Goal: Task Accomplishment & Management: Complete application form

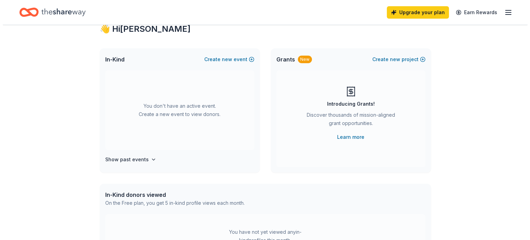
scroll to position [24, 0]
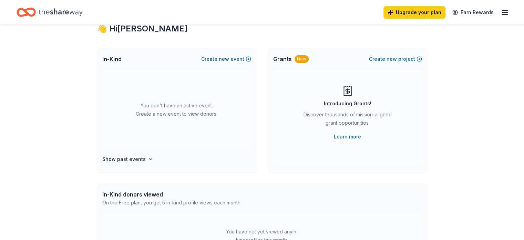
click at [225, 59] on span "new" at bounding box center [224, 59] width 10 height 8
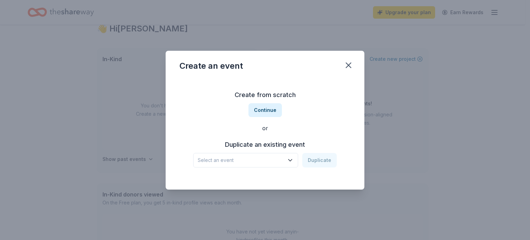
click at [288, 159] on icon "button" at bounding box center [290, 160] width 7 height 7
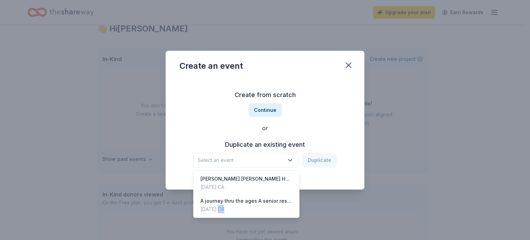
click at [254, 158] on span "Select an event" at bounding box center [241, 160] width 86 height 8
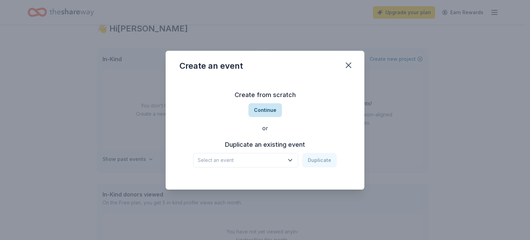
click at [268, 112] on button "Continue" at bounding box center [264, 110] width 33 height 14
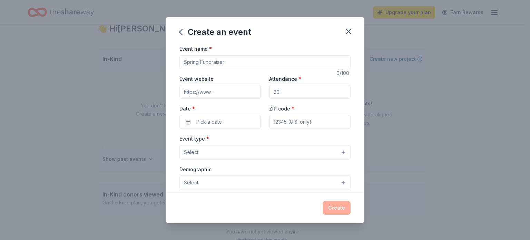
click at [234, 61] on input "Event name *" at bounding box center [264, 62] width 171 height 14
type input "Senior Wish Program"
type input "5"
type input "500"
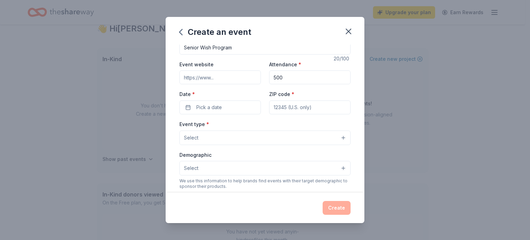
scroll to position [28, 0]
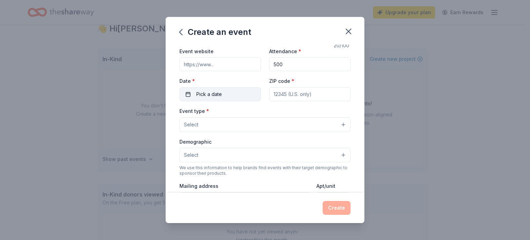
click at [222, 94] on button "Pick a date" at bounding box center [219, 94] width 81 height 14
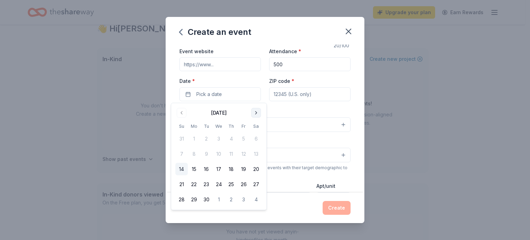
click at [255, 112] on button "Go to next month" at bounding box center [256, 113] width 10 height 10
click at [255, 113] on button "Go to next month" at bounding box center [256, 113] width 10 height 10
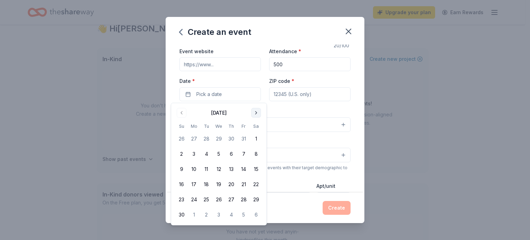
click at [254, 114] on button "Go to next month" at bounding box center [256, 113] width 10 height 10
click at [193, 167] on button "15" at bounding box center [194, 169] width 12 height 12
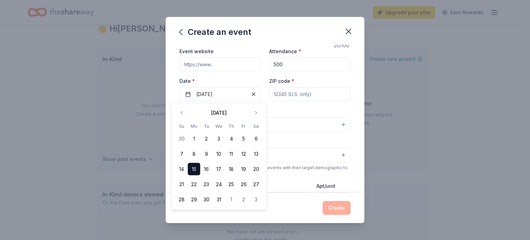
click at [302, 97] on input "ZIP code *" at bounding box center [309, 94] width 81 height 14
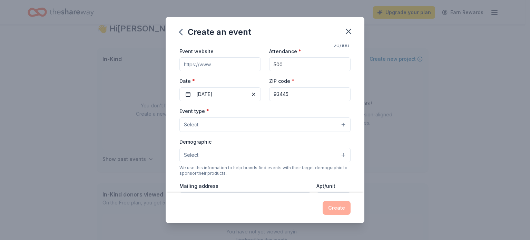
type input "93445"
click at [211, 125] on button "Select" at bounding box center [264, 124] width 171 height 14
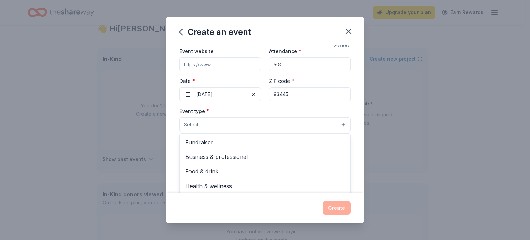
click at [209, 139] on span "Fundraiser" at bounding box center [264, 142] width 159 height 9
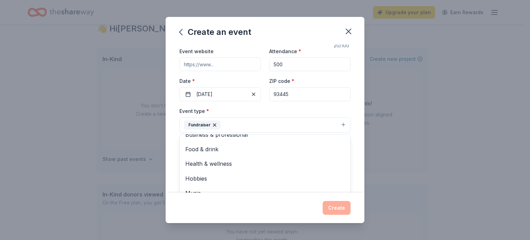
scroll to position [0, 0]
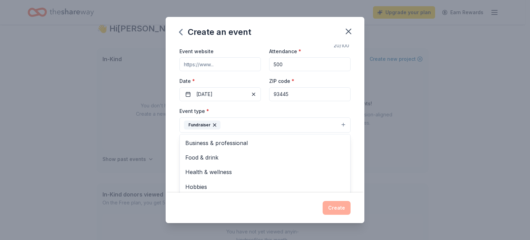
click at [222, 139] on span "Business & professional" at bounding box center [264, 142] width 159 height 9
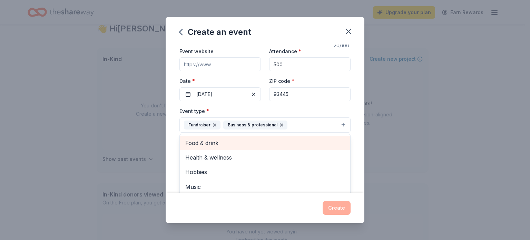
click at [223, 143] on span "Food & drink" at bounding box center [264, 142] width 159 height 9
click at [279, 126] on icon "button" at bounding box center [282, 125] width 6 height 6
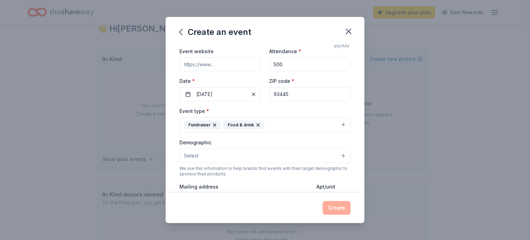
click at [226, 157] on button "Select" at bounding box center [264, 155] width 171 height 14
click at [216, 173] on span "All genders" at bounding box center [264, 173] width 159 height 9
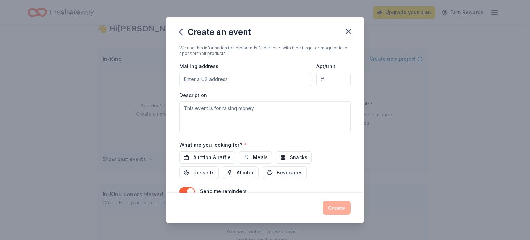
scroll to position [150, 0]
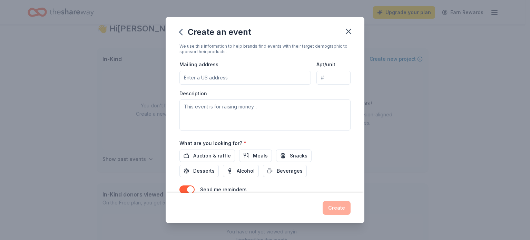
click at [232, 76] on input "Mailing address" at bounding box center [244, 78] width 131 height 14
type input "1371 Crest Street, Oceano, CA, 93445"
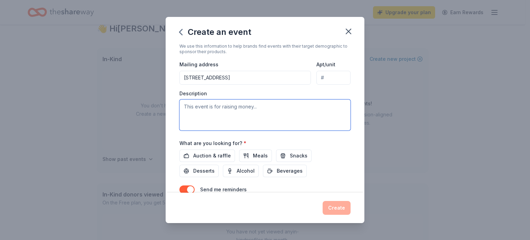
click at [264, 109] on textarea at bounding box center [264, 114] width 171 height 31
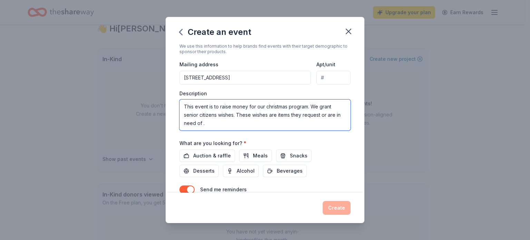
click at [223, 114] on textarea "This event is to raise money for our christmas program. We grant senior citizen…" at bounding box center [264, 114] width 171 height 31
click at [218, 114] on textarea "This event is to raise money for our christmas program. We grant senior citizen…" at bounding box center [264, 114] width 171 height 31
click at [277, 121] on textarea "This event is to raise money for our christmas program. We grant senior citizen…" at bounding box center [264, 114] width 171 height 31
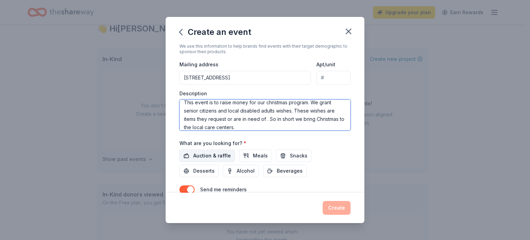
type textarea "This event is to raise money for our christmas program. We grant senior citizen…"
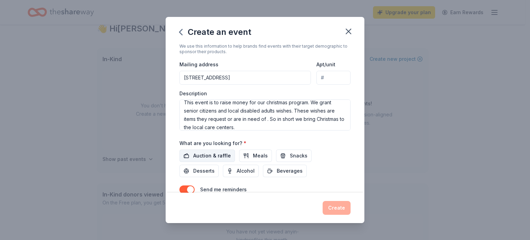
click at [221, 155] on span "Auction & raffle" at bounding box center [212, 155] width 38 height 8
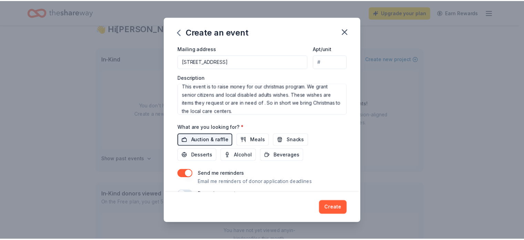
scroll to position [182, 0]
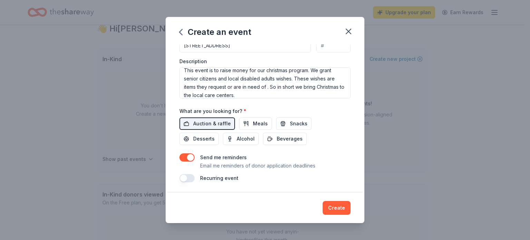
click at [191, 159] on button "button" at bounding box center [186, 157] width 15 height 8
click at [339, 212] on button "Create" at bounding box center [336, 208] width 28 height 14
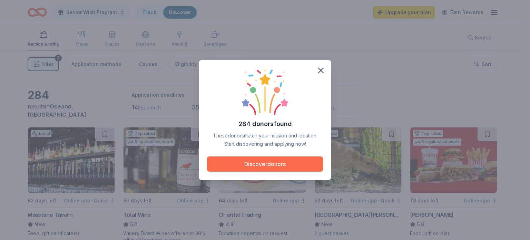
click at [264, 167] on button "Discover donors" at bounding box center [265, 163] width 116 height 15
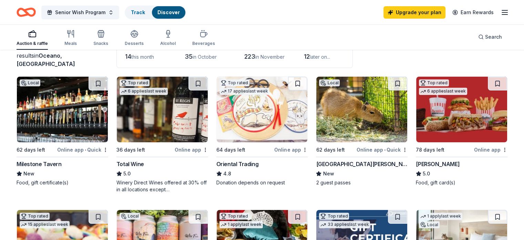
scroll to position [50, 0]
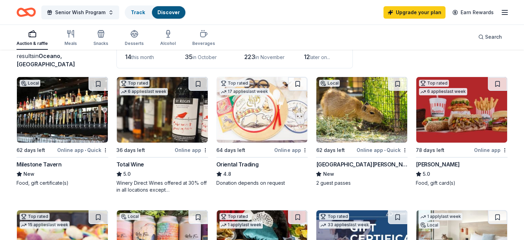
click at [263, 127] on img at bounding box center [262, 110] width 91 height 66
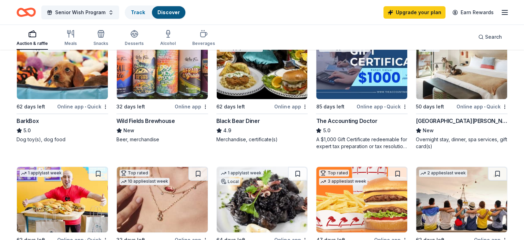
scroll to position [222, 0]
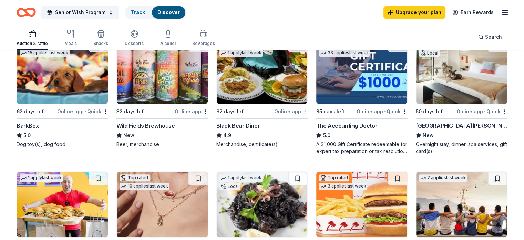
click at [464, 94] on img at bounding box center [462, 71] width 91 height 66
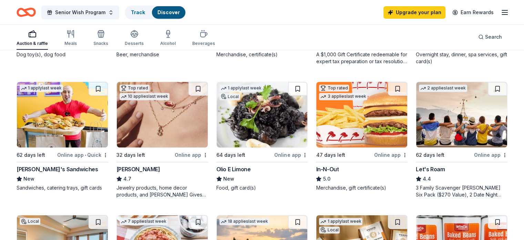
scroll to position [313, 0]
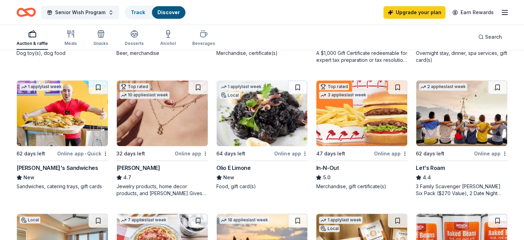
click at [349, 119] on img at bounding box center [362, 113] width 91 height 66
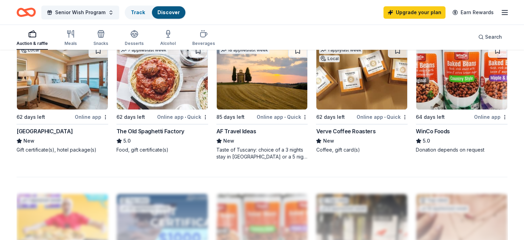
scroll to position [483, 0]
click at [57, 81] on img at bounding box center [62, 76] width 91 height 66
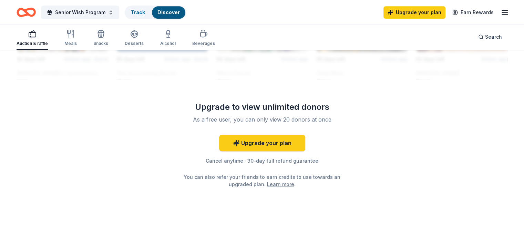
scroll to position [695, 0]
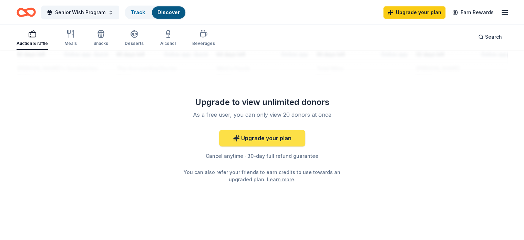
click at [288, 139] on link "Upgrade your plan" at bounding box center [262, 138] width 86 height 17
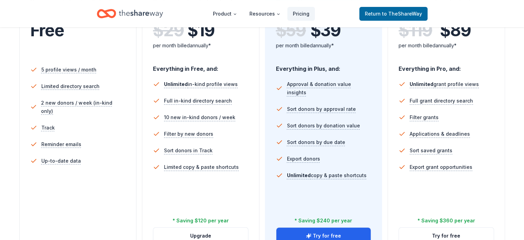
scroll to position [163, 0]
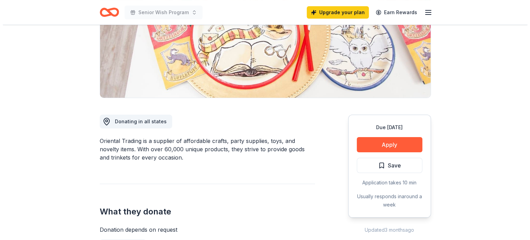
scroll to position [117, 0]
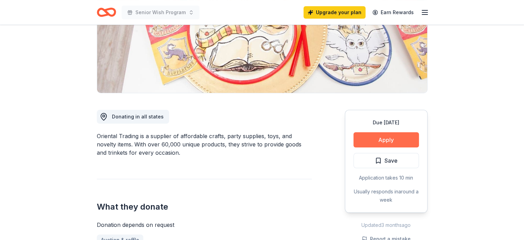
click at [369, 141] on button "Apply" at bounding box center [387, 139] width 66 height 15
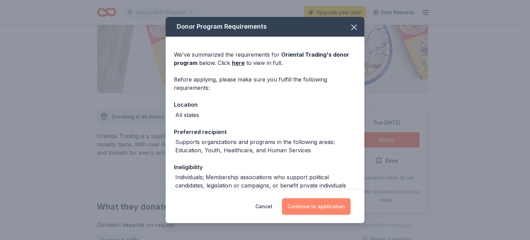
click at [311, 206] on button "Continue to application" at bounding box center [316, 206] width 69 height 17
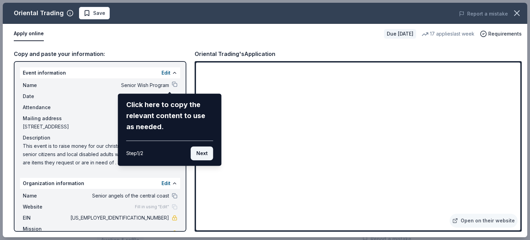
click at [204, 155] on button "Next" at bounding box center [202, 153] width 22 height 14
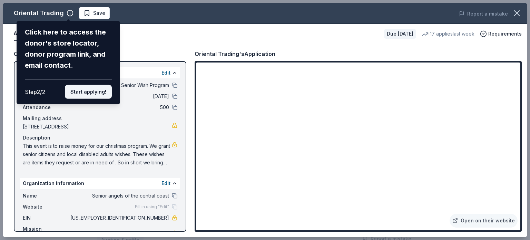
click at [93, 90] on button "Start applying!" at bounding box center [88, 92] width 47 height 14
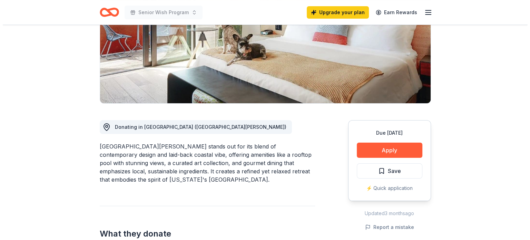
scroll to position [111, 0]
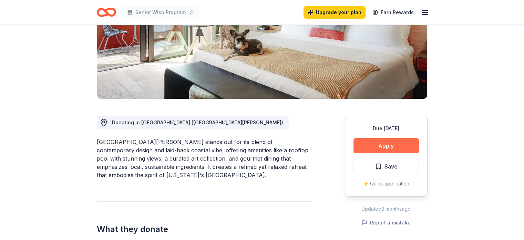
click at [377, 146] on button "Apply" at bounding box center [387, 145] width 66 height 15
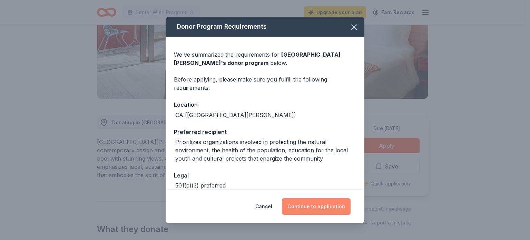
click at [321, 211] on button "Continue to application" at bounding box center [316, 206] width 69 height 17
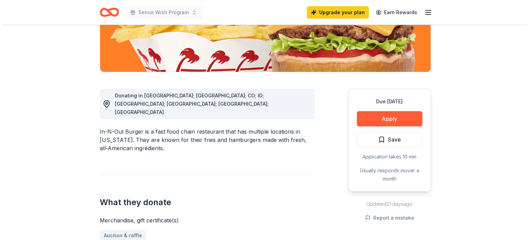
scroll to position [139, 0]
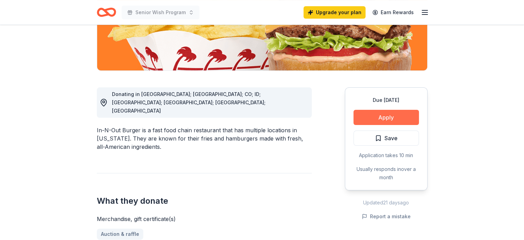
click at [378, 118] on button "Apply" at bounding box center [387, 117] width 66 height 15
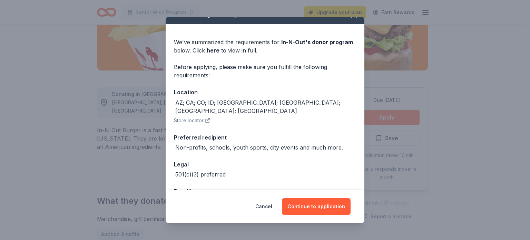
scroll to position [29, 0]
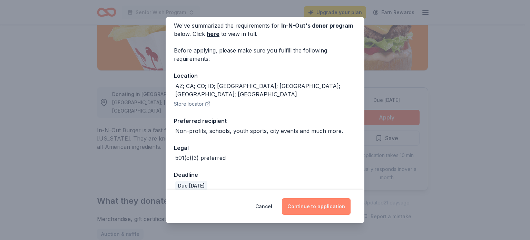
click at [317, 208] on button "Continue to application" at bounding box center [316, 206] width 69 height 17
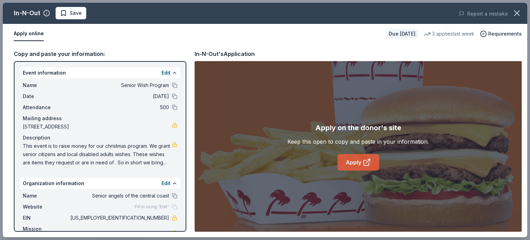
click at [359, 163] on link "Apply" at bounding box center [358, 162] width 42 height 17
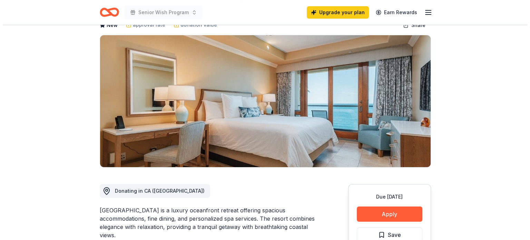
scroll to position [44, 0]
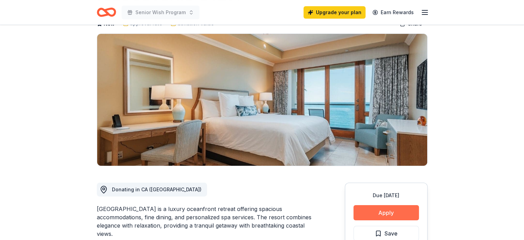
click at [392, 214] on button "Apply" at bounding box center [387, 212] width 66 height 15
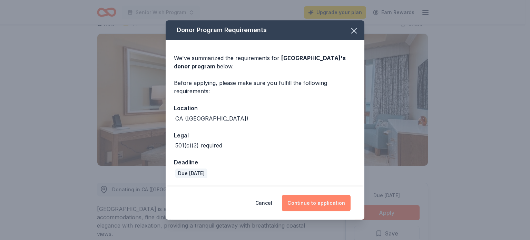
click at [330, 207] on button "Continue to application" at bounding box center [316, 202] width 69 height 17
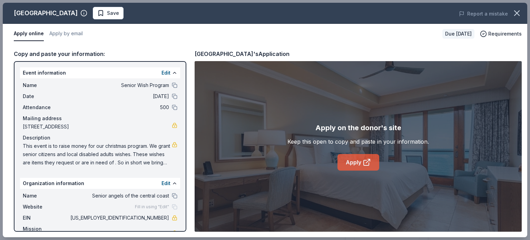
click at [358, 164] on link "Apply" at bounding box center [358, 162] width 42 height 17
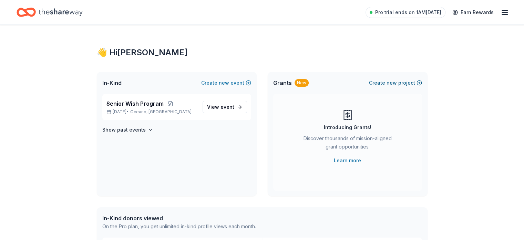
click at [393, 83] on span "new" at bounding box center [392, 83] width 10 height 8
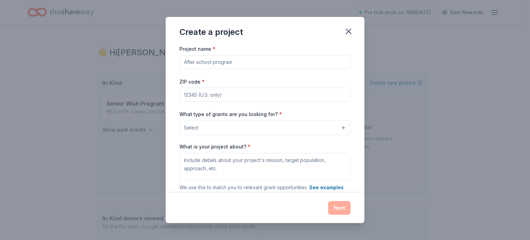
click at [291, 63] on input "Project name *" at bounding box center [264, 62] width 171 height 14
type input "Senior Wish Program"
type input "93445"
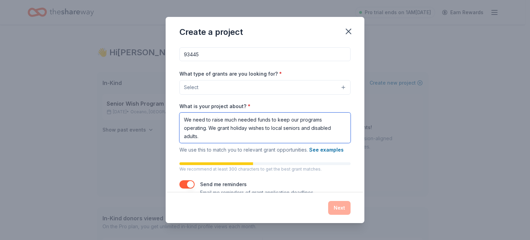
scroll to position [55, 0]
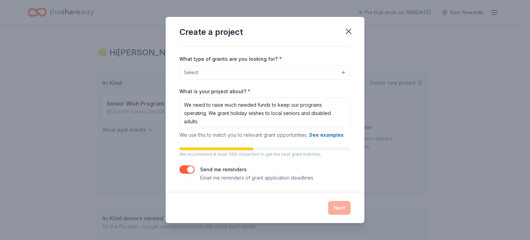
click at [190, 170] on button "button" at bounding box center [186, 169] width 15 height 8
click at [189, 169] on button "button" at bounding box center [186, 169] width 15 height 8
click at [230, 123] on textarea "We need to raise much needed funds to keep our programs operating. We grant hol…" at bounding box center [264, 113] width 171 height 30
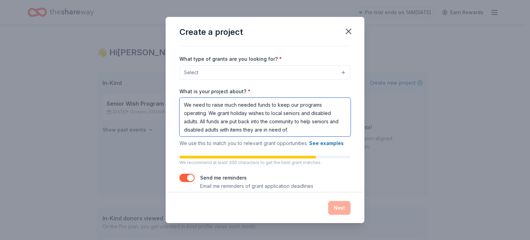
scroll to position [63, 0]
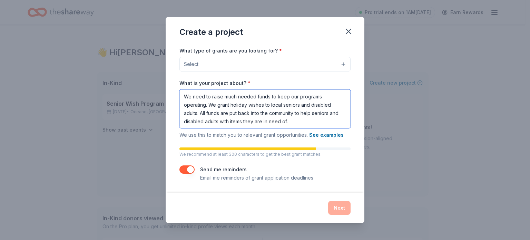
type textarea "We need to raise much needed funds to keep our programs operating. We grant hol…"
click at [291, 65] on button "Select" at bounding box center [264, 64] width 171 height 14
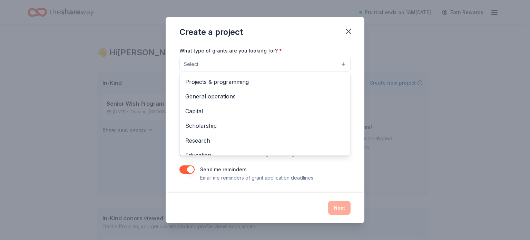
click at [229, 93] on span "General operations" at bounding box center [264, 96] width 159 height 9
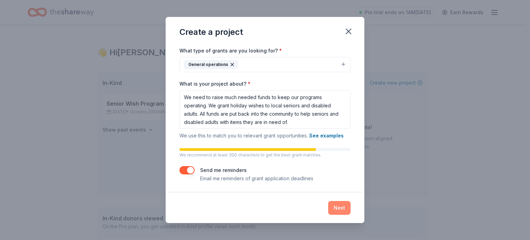
click at [337, 207] on button "Next" at bounding box center [339, 208] width 22 height 14
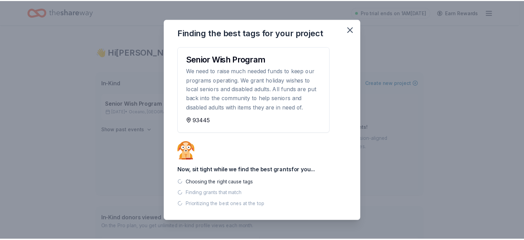
scroll to position [0, 0]
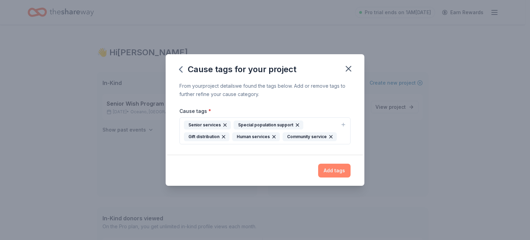
click at [333, 173] on button "Add tags" at bounding box center [334, 170] width 32 height 14
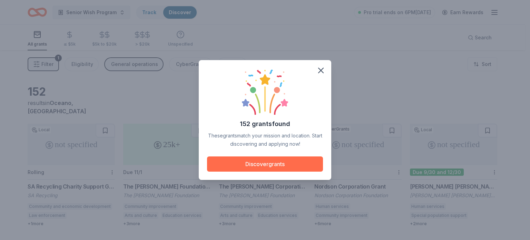
click at [250, 163] on button "Discover grants" at bounding box center [265, 163] width 116 height 15
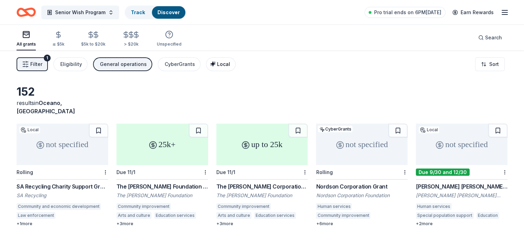
click at [225, 63] on span "Local" at bounding box center [223, 64] width 13 height 6
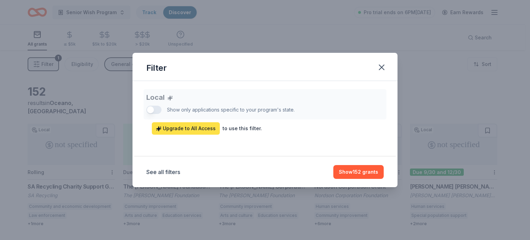
click at [176, 130] on span "Upgrade to All Access" at bounding box center [186, 128] width 60 height 8
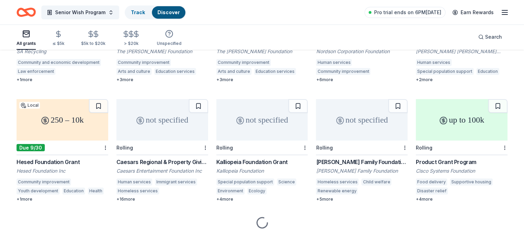
scroll to position [153, 0]
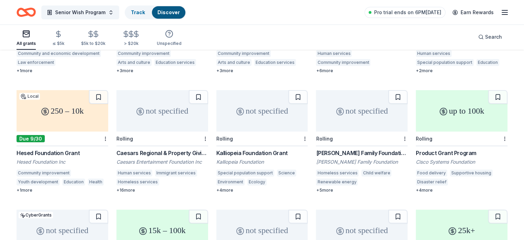
click at [51, 112] on div "250 – 10k" at bounding box center [63, 110] width 92 height 41
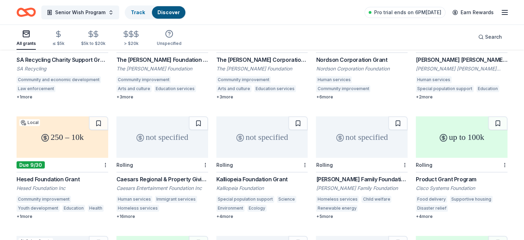
scroll to position [119, 0]
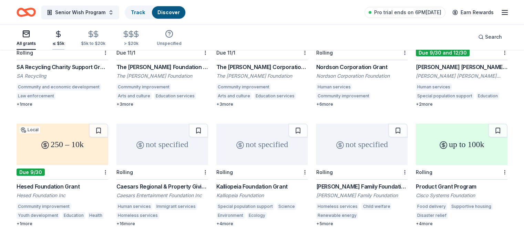
click at [61, 32] on icon "button" at bounding box center [59, 34] width 4 height 4
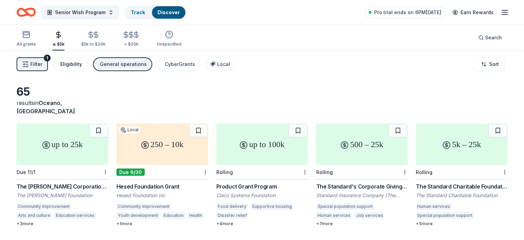
click at [87, 69] on button "Eligibility" at bounding box center [70, 64] width 34 height 14
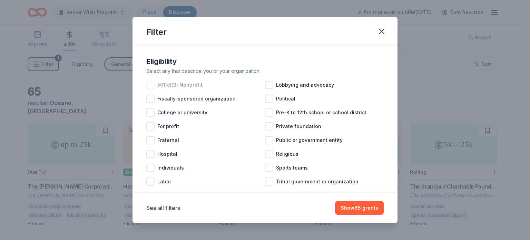
click at [152, 84] on div at bounding box center [150, 85] width 8 height 8
click at [350, 207] on button "Show 59 grants" at bounding box center [359, 208] width 49 height 14
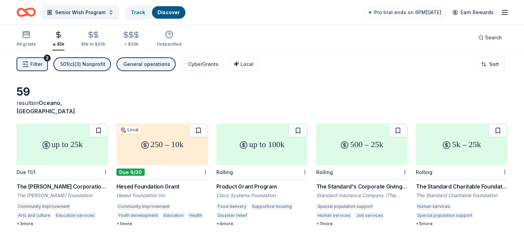
click at [53, 143] on div "up to 25k" at bounding box center [63, 143] width 92 height 41
click at [247, 68] on button "Local" at bounding box center [245, 64] width 30 height 14
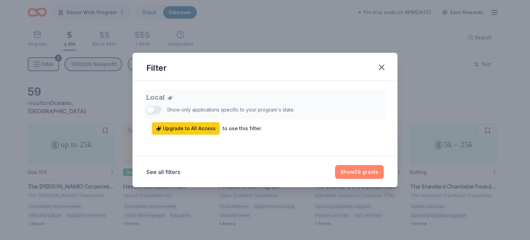
click at [359, 175] on button "Show 59 grants" at bounding box center [359, 172] width 49 height 14
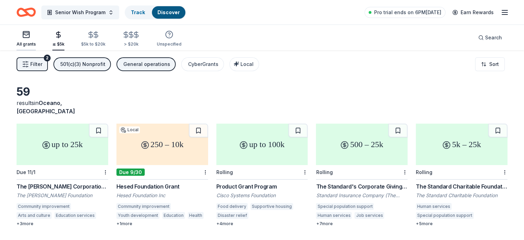
click at [36, 42] on div "All grants" at bounding box center [26, 44] width 19 height 6
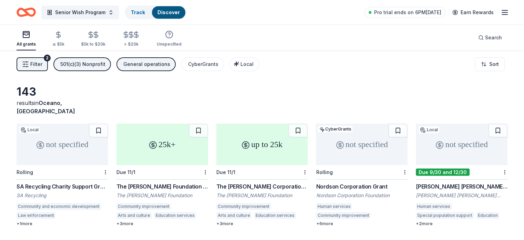
click at [40, 66] on button "Filter 2" at bounding box center [32, 64] width 31 height 14
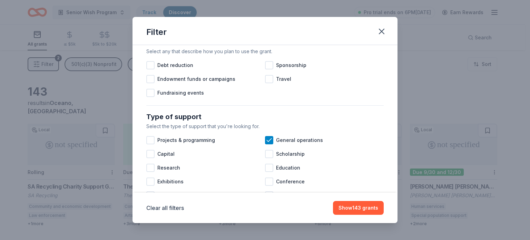
scroll to position [216, 0]
click at [150, 96] on div at bounding box center [150, 92] width 8 height 8
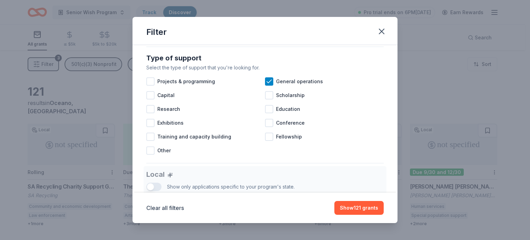
scroll to position [282, 0]
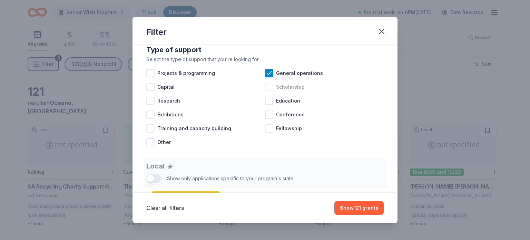
click at [268, 91] on div at bounding box center [269, 87] width 8 height 8
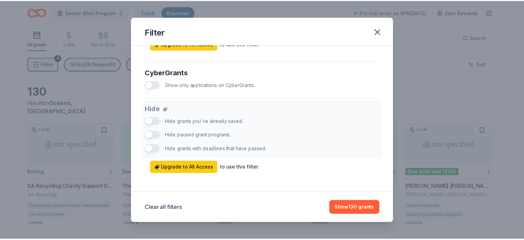
scroll to position [444, 0]
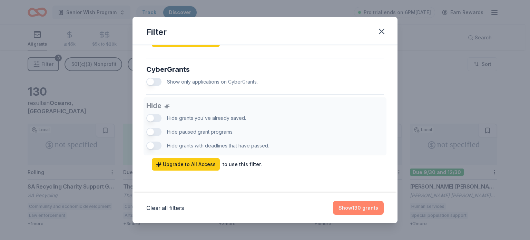
click at [353, 204] on button "Show 130 grants" at bounding box center [358, 208] width 51 height 14
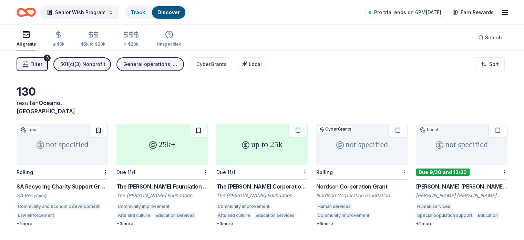
click at [437, 149] on div "not specified" at bounding box center [462, 143] width 92 height 41
click at [32, 17] on icon "Home" at bounding box center [26, 12] width 19 height 16
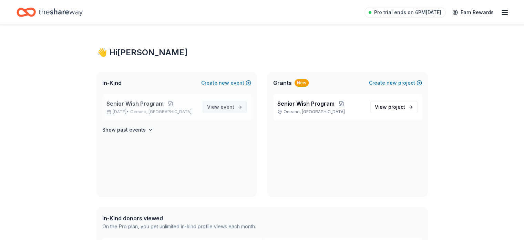
click at [217, 103] on span "View event" at bounding box center [220, 107] width 27 height 8
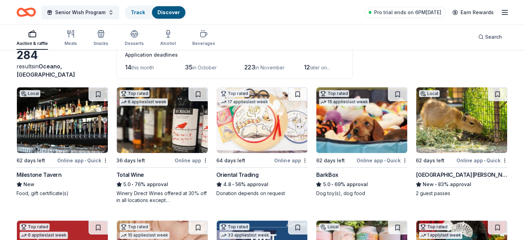
scroll to position [37, 0]
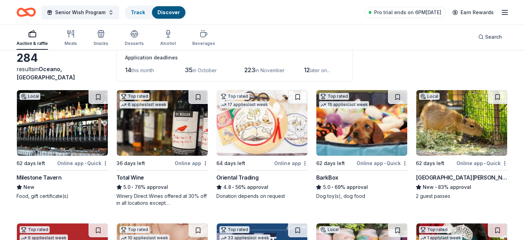
click at [445, 131] on img at bounding box center [462, 123] width 91 height 66
click at [265, 133] on img at bounding box center [262, 123] width 91 height 66
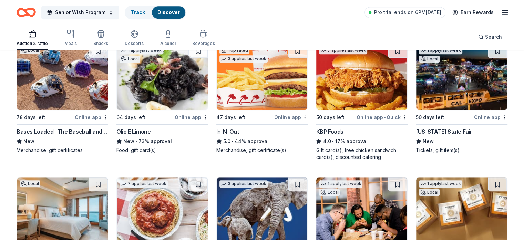
scroll to position [483, 0]
click at [458, 89] on img at bounding box center [462, 77] width 91 height 66
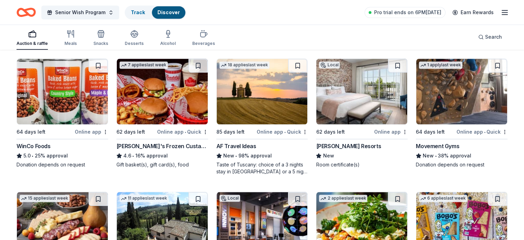
scroll to position [736, 0]
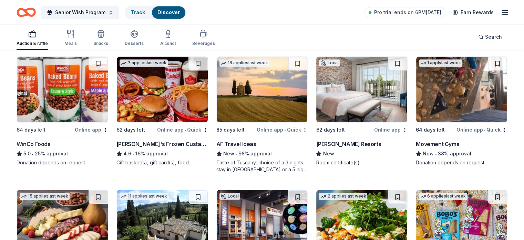
click at [374, 104] on img at bounding box center [362, 90] width 91 height 66
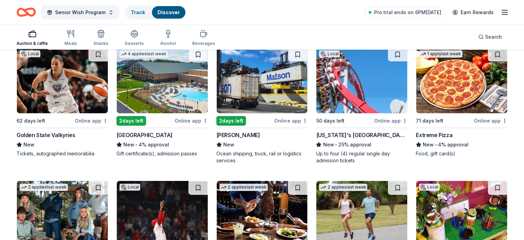
scroll to position [2209, 0]
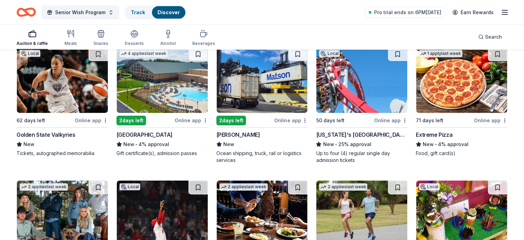
click at [164, 92] on img at bounding box center [162, 80] width 91 height 66
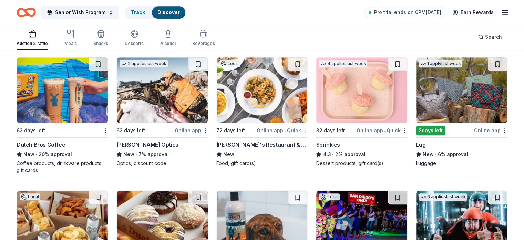
scroll to position [3230, 0]
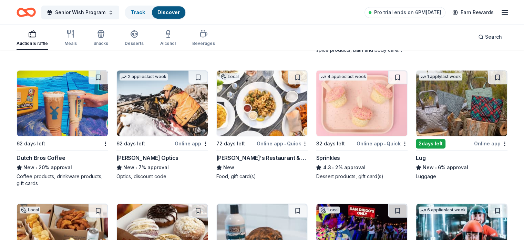
click at [58, 110] on img at bounding box center [62, 103] width 91 height 66
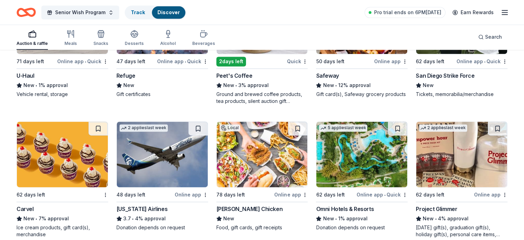
scroll to position [3622, 0]
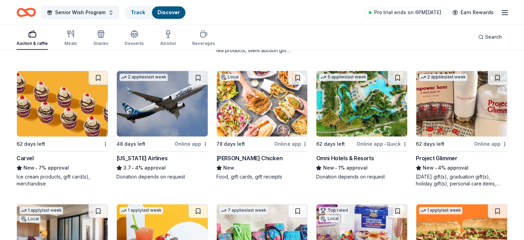
click at [473, 224] on img at bounding box center [462, 237] width 91 height 66
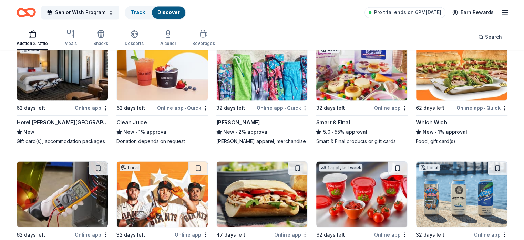
scroll to position [3791, 0]
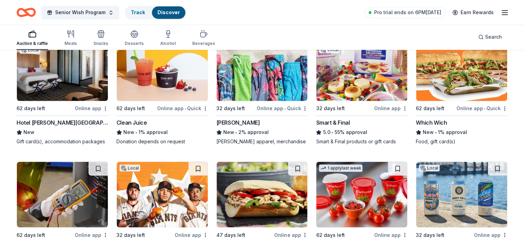
click at [355, 86] on img at bounding box center [362, 68] width 91 height 66
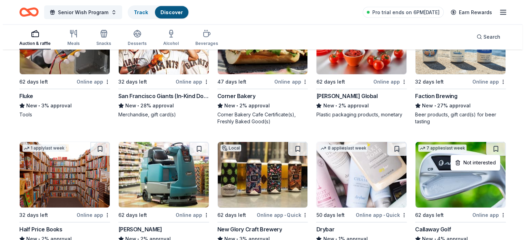
scroll to position [4012, 0]
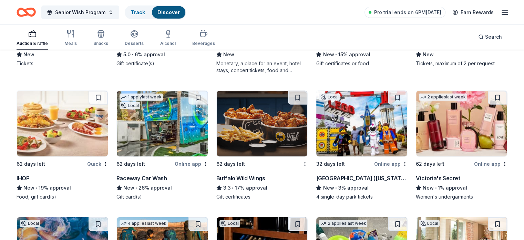
scroll to position [4794, 0]
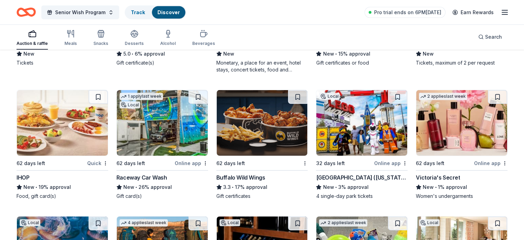
click at [387, 140] on img at bounding box center [362, 123] width 91 height 66
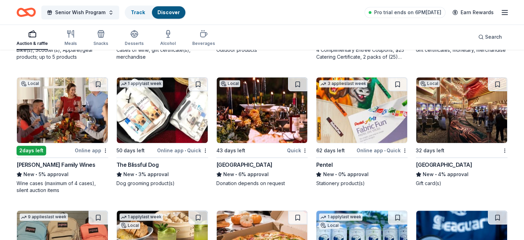
scroll to position [5723, 0]
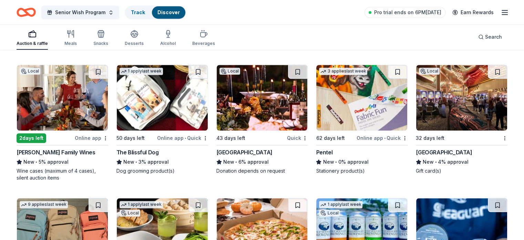
click at [455, 116] on img at bounding box center [462, 98] width 91 height 66
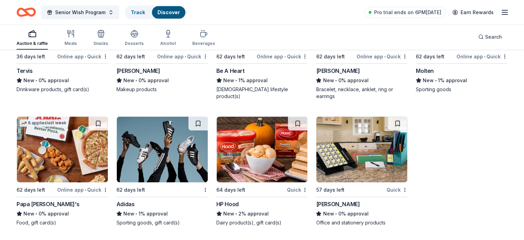
scroll to position [7390, 0]
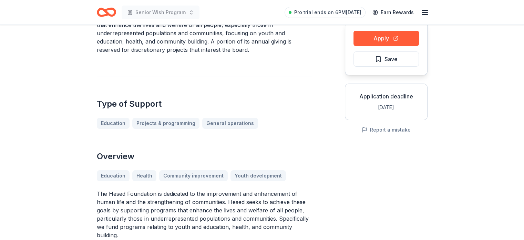
scroll to position [70, 0]
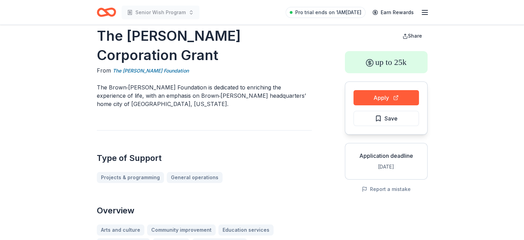
scroll to position [14, 0]
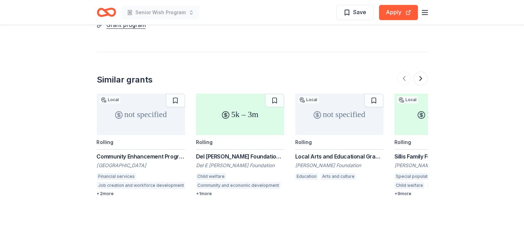
scroll to position [603, 0]
click at [401, 13] on button "Apply" at bounding box center [398, 12] width 39 height 15
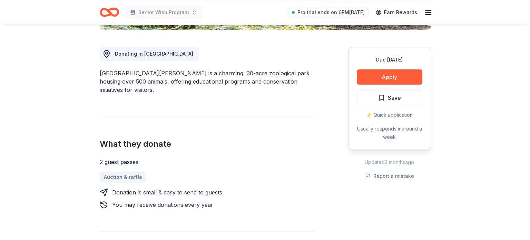
scroll to position [180, 0]
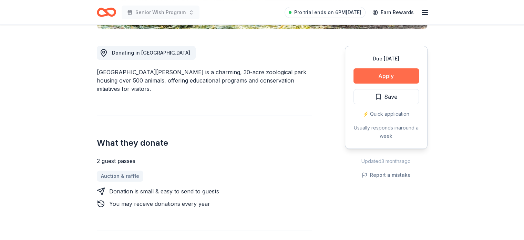
click at [390, 77] on button "Apply" at bounding box center [387, 75] width 66 height 15
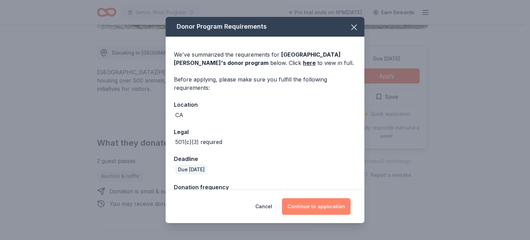
click at [316, 206] on button "Continue to application" at bounding box center [316, 206] width 69 height 17
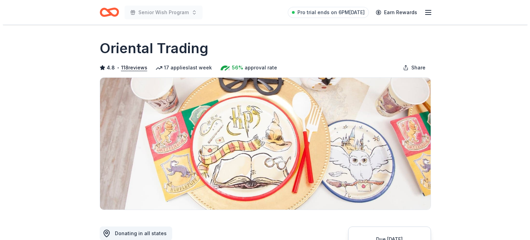
scroll to position [111, 0]
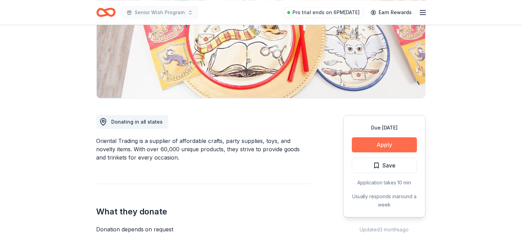
click at [380, 146] on button "Apply" at bounding box center [387, 145] width 66 height 15
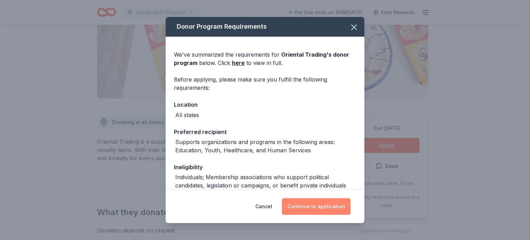
click at [312, 204] on button "Continue to application" at bounding box center [316, 206] width 69 height 17
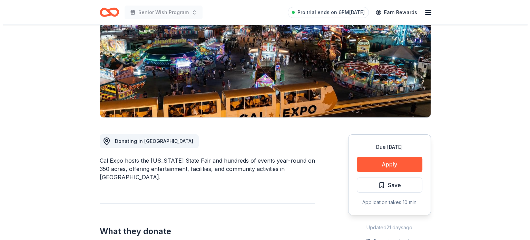
scroll to position [93, 0]
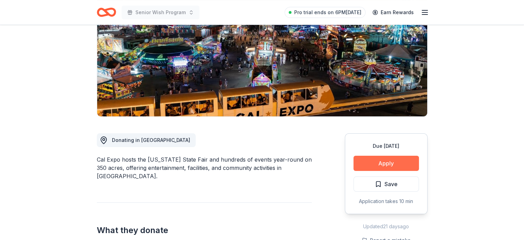
click at [374, 166] on button "Apply" at bounding box center [387, 163] width 66 height 15
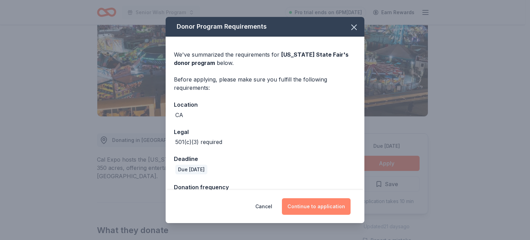
click at [309, 211] on button "Continue to application" at bounding box center [316, 206] width 69 height 17
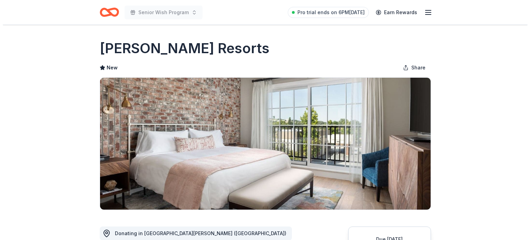
scroll to position [91, 0]
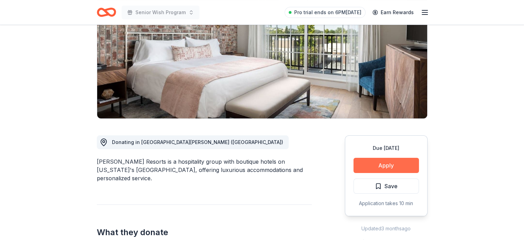
click at [402, 164] on button "Apply" at bounding box center [387, 165] width 66 height 15
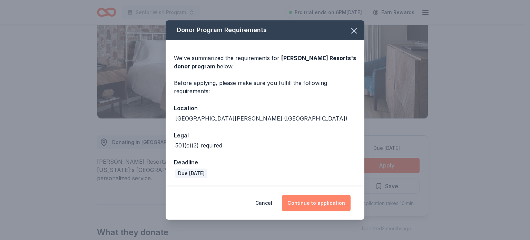
click at [338, 202] on button "Continue to application" at bounding box center [316, 202] width 69 height 17
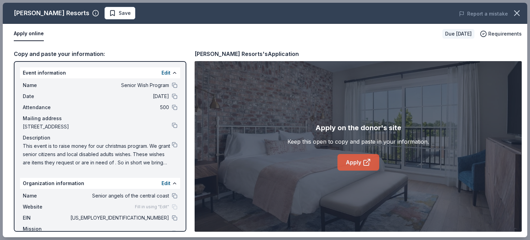
click at [367, 163] on icon at bounding box center [366, 162] width 8 height 8
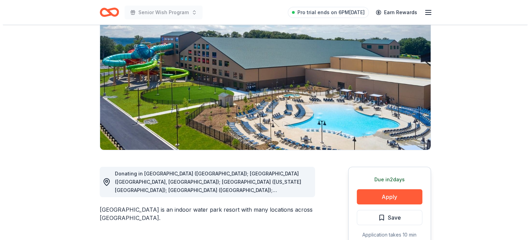
scroll to position [60, 0]
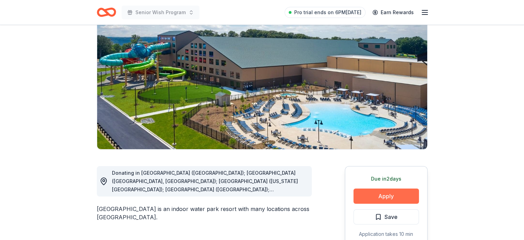
click at [383, 199] on button "Apply" at bounding box center [387, 195] width 66 height 15
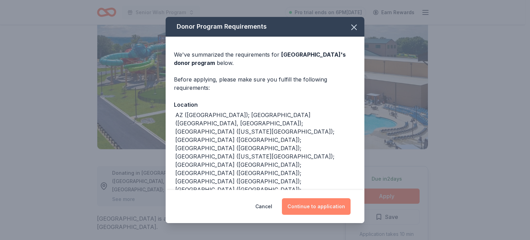
click at [336, 207] on button "Continue to application" at bounding box center [316, 206] width 69 height 17
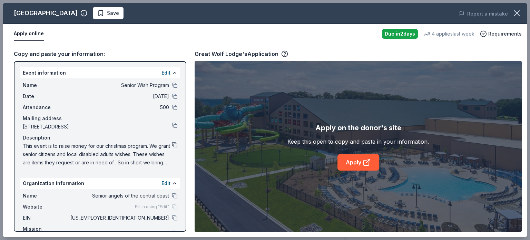
click at [172, 143] on button at bounding box center [175, 145] width 6 height 6
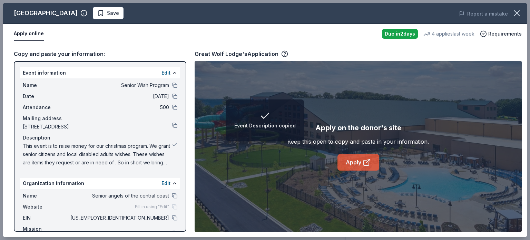
click at [358, 166] on link "Apply" at bounding box center [358, 162] width 42 height 17
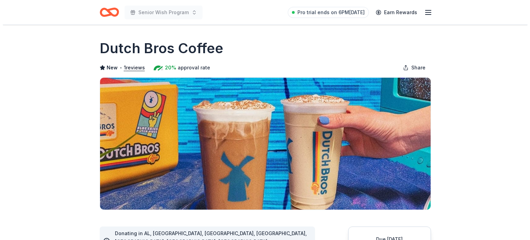
scroll to position [86, 0]
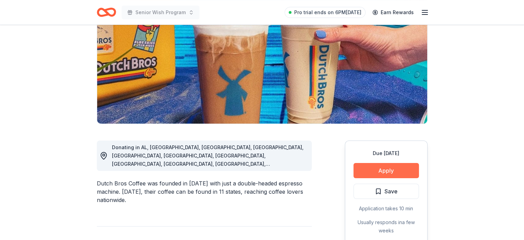
click at [406, 170] on button "Apply" at bounding box center [387, 170] width 66 height 15
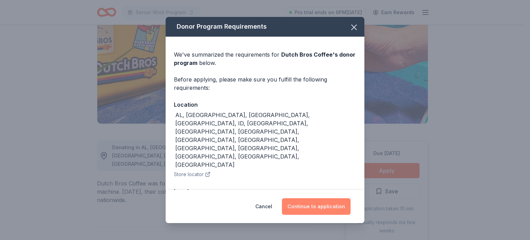
click at [336, 208] on button "Continue to application" at bounding box center [316, 206] width 69 height 17
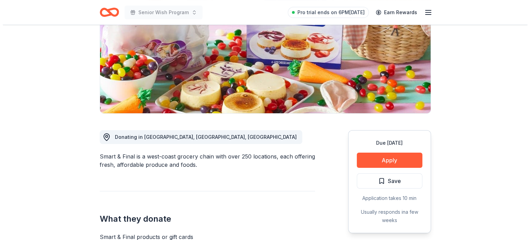
scroll to position [98, 0]
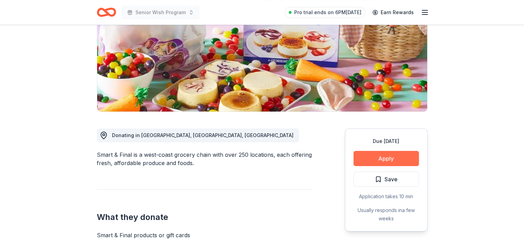
click at [399, 159] on button "Apply" at bounding box center [387, 158] width 66 height 15
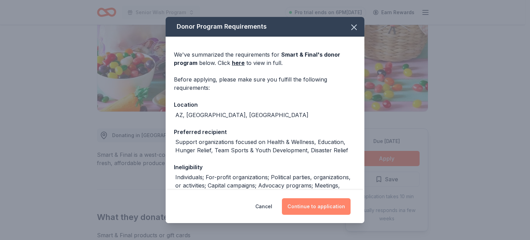
click at [342, 209] on button "Continue to application" at bounding box center [316, 206] width 69 height 17
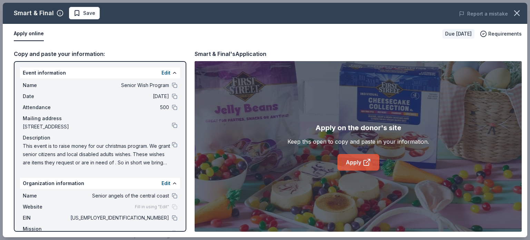
click at [370, 161] on icon at bounding box center [366, 162] width 8 height 8
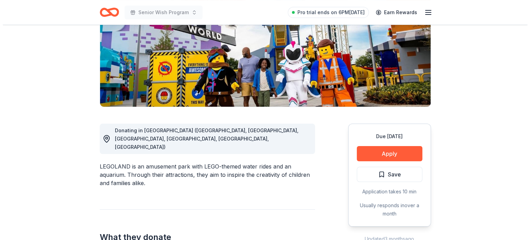
scroll to position [103, 0]
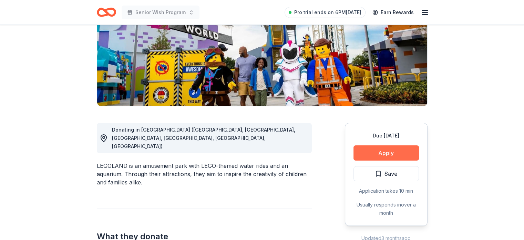
click at [404, 156] on button "Apply" at bounding box center [387, 152] width 66 height 15
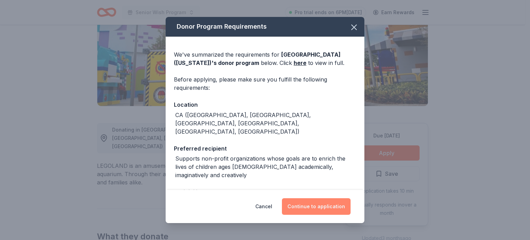
click at [341, 203] on button "Continue to application" at bounding box center [316, 206] width 69 height 17
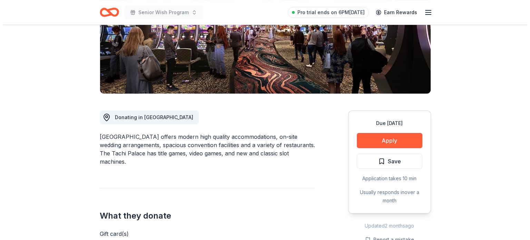
scroll to position [118, 0]
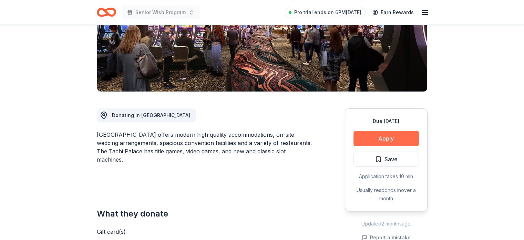
click at [398, 137] on button "Apply" at bounding box center [387, 138] width 66 height 15
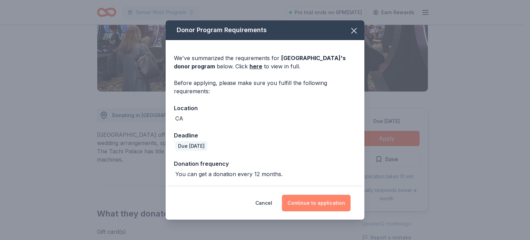
click at [339, 204] on button "Continue to application" at bounding box center [316, 202] width 69 height 17
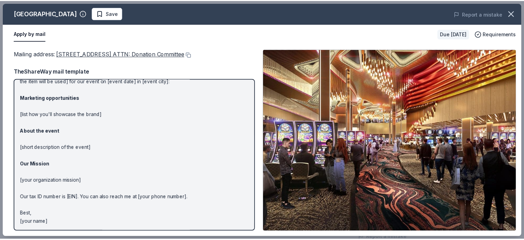
scroll to position [0, 0]
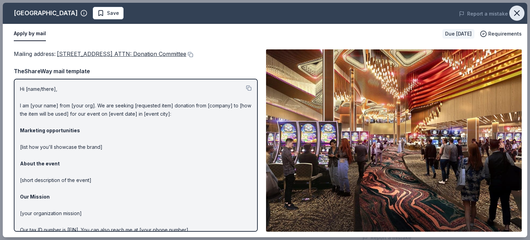
click at [513, 15] on icon "button" at bounding box center [517, 13] width 10 height 10
